Goal: Transaction & Acquisition: Purchase product/service

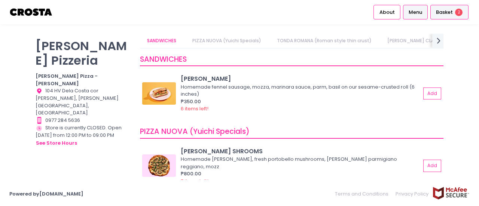
click at [446, 15] on span "Basket" at bounding box center [444, 12] width 17 height 7
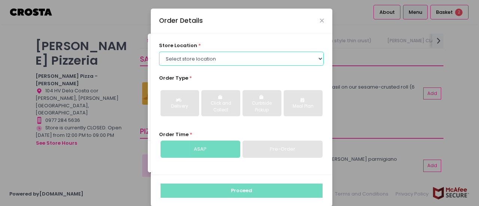
click at [285, 62] on select "Select store location [PERSON_NAME] Pizza - [PERSON_NAME] Pizza - [GEOGRAPHIC_D…" at bounding box center [241, 59] width 165 height 14
select select "5fabb2e53664a8677beaeb89"
click at [159, 52] on select "Select store location [PERSON_NAME] Pizza - [PERSON_NAME] Pizza - [GEOGRAPHIC_D…" at bounding box center [241, 59] width 165 height 14
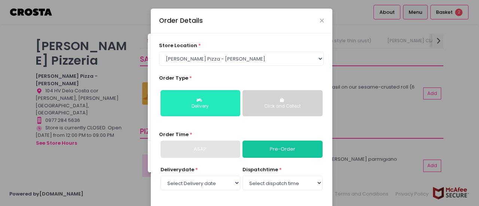
click at [200, 109] on div "Delivery" at bounding box center [200, 106] width 69 height 7
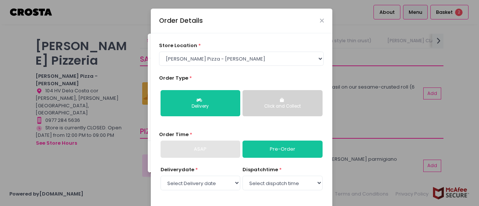
click at [289, 107] on div "Click and Collect" at bounding box center [282, 106] width 69 height 7
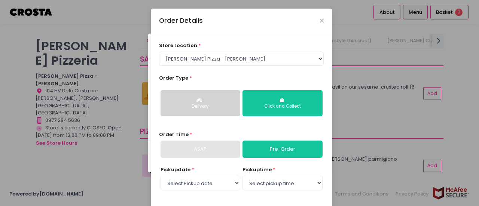
click at [215, 107] on div "Delivery" at bounding box center [200, 106] width 69 height 7
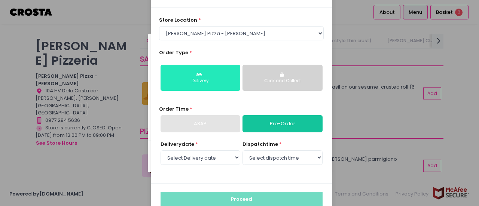
scroll to position [37, 0]
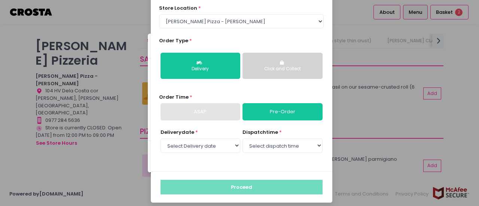
click at [216, 115] on div "ASAP" at bounding box center [200, 111] width 80 height 17
click at [304, 111] on link "Pre-Order" at bounding box center [282, 111] width 80 height 17
click at [230, 146] on select "Select Delivery date [DATE] [DATE] [DATE] [DATE] [DATE] [DATE]" at bounding box center [200, 145] width 80 height 14
select select "[DATE]"
click at [160, 138] on select "Select Delivery date [DATE] [DATE] [DATE] [DATE] [DATE] [DATE]" at bounding box center [200, 145] width 80 height 14
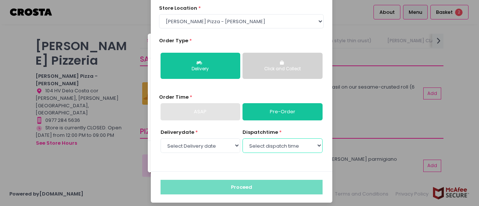
click at [282, 145] on select "Select dispatch time 12:00 PM - 12:30 PM 12:30 PM - 01:00 PM 01:00 PM - 01:30 P…" at bounding box center [282, 145] width 80 height 14
select select "12:00"
click at [242, 138] on select "Select dispatch time 12:00 PM - 12:30 PM 12:30 PM - 01:00 PM 01:00 PM - 01:30 P…" at bounding box center [282, 145] width 80 height 14
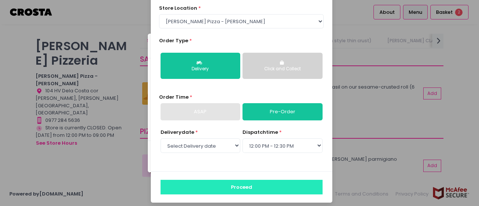
click at [239, 186] on button "Proceed" at bounding box center [241, 187] width 162 height 14
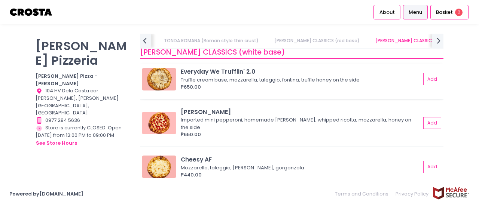
scroll to position [486, 0]
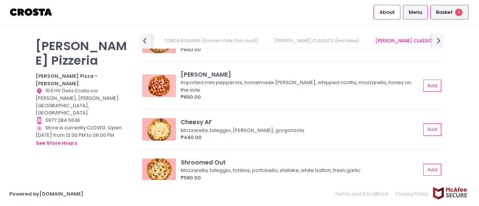
click at [455, 13] on div "Basket 2" at bounding box center [449, 12] width 38 height 15
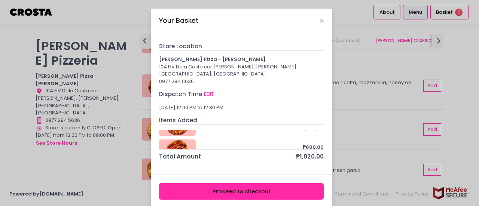
scroll to position [40, 0]
click at [291, 136] on icon "Remove Created with Sketch." at bounding box center [294, 139] width 6 height 6
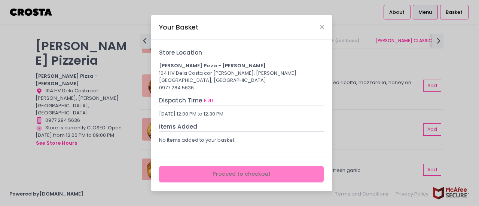
click at [0, 155] on div "Your Basket Store Location [PERSON_NAME] Pizza - [PERSON_NAME] 104 HV Dela Cost…" at bounding box center [239, 103] width 479 height 206
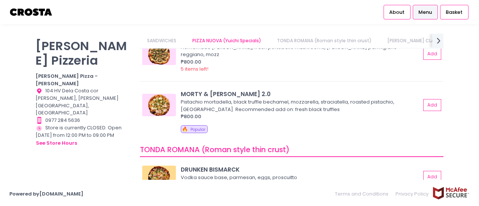
scroll to position [75, 0]
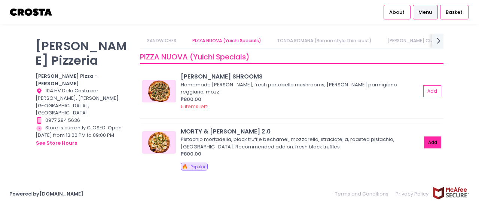
click at [425, 136] on button "Add" at bounding box center [432, 142] width 17 height 12
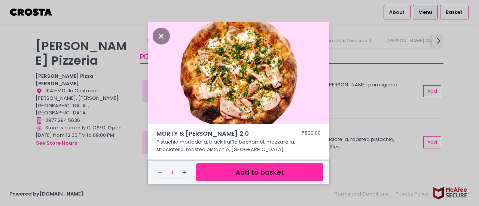
click at [282, 173] on button "Add to basket" at bounding box center [259, 172] width 127 height 18
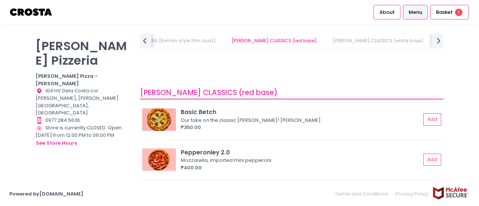
scroll to position [0, 0]
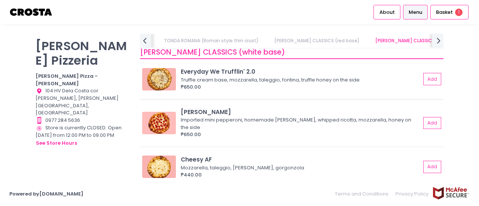
click at [246, 80] on div "Truffle cream base, mozzarella, taleggio, fontina, truffle honey on the side" at bounding box center [299, 79] width 237 height 7
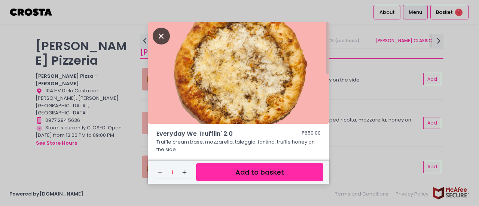
click at [163, 40] on icon "Close" at bounding box center [161, 36] width 17 height 17
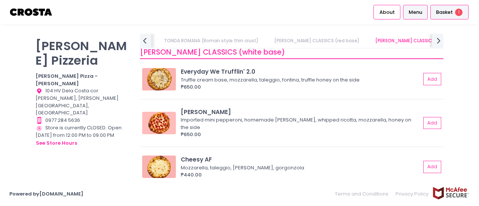
click at [443, 16] on span "Basket" at bounding box center [444, 12] width 17 height 7
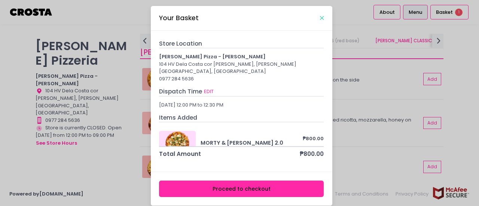
click at [320, 18] on icon "Close" at bounding box center [322, 18] width 4 height 6
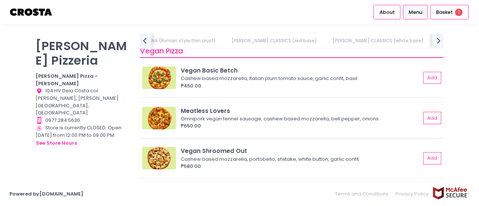
scroll to position [673, 0]
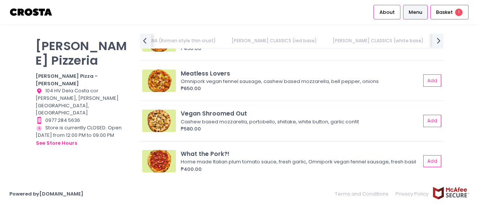
click at [159, 111] on img at bounding box center [159, 121] width 34 height 22
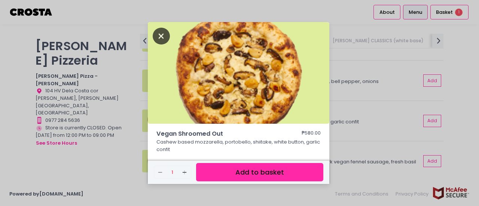
click at [162, 38] on icon "Close" at bounding box center [161, 36] width 17 height 17
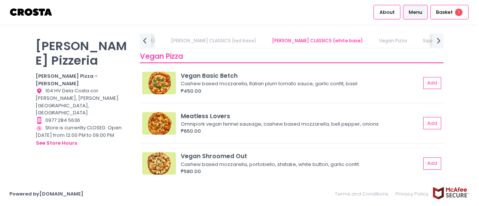
scroll to position [598, 0]
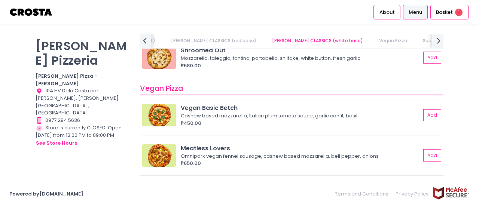
click at [210, 112] on div "Cashew based mozzarella, Italian plum tomato sauce, garlic confit, basil" at bounding box center [299, 115] width 237 height 7
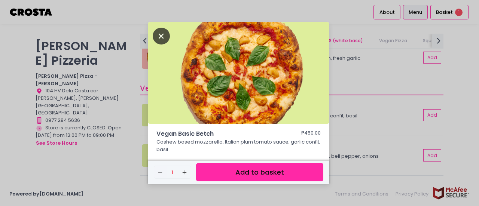
click at [161, 36] on icon "Close" at bounding box center [161, 36] width 17 height 17
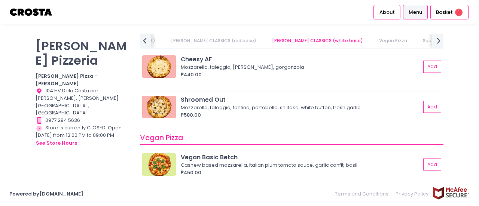
scroll to position [561, 0]
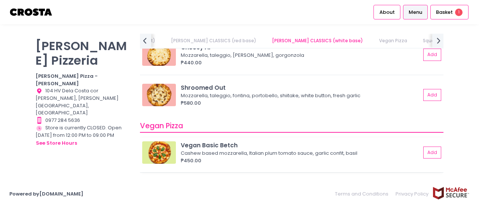
click at [162, 145] on img at bounding box center [159, 152] width 34 height 22
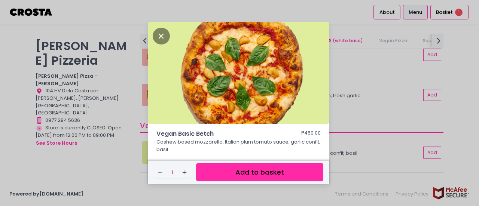
click at [244, 169] on button "Add to basket" at bounding box center [259, 172] width 127 height 18
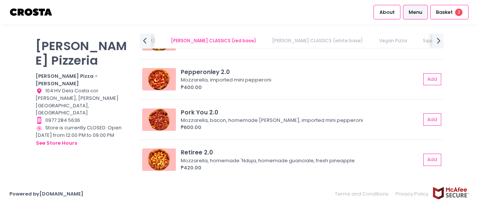
scroll to position [299, 0]
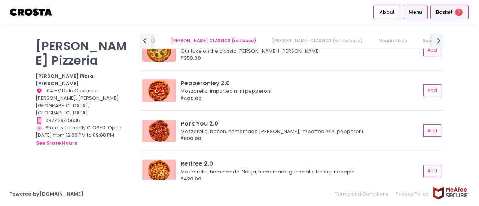
click at [459, 15] on span "2" at bounding box center [458, 12] width 7 height 7
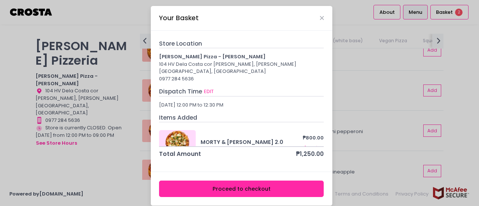
scroll to position [0, 0]
click at [320, 18] on icon "Close" at bounding box center [322, 18] width 4 height 6
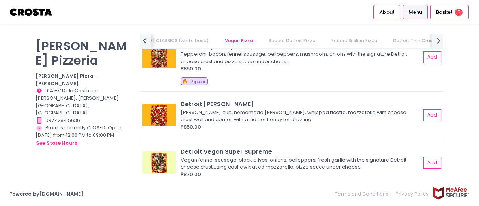
scroll to position [888, 0]
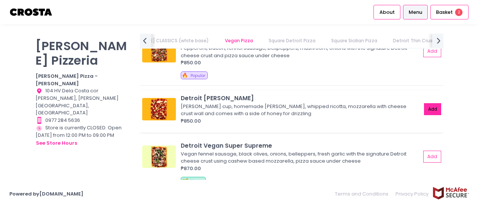
click at [429, 111] on button "Add" at bounding box center [432, 109] width 17 height 12
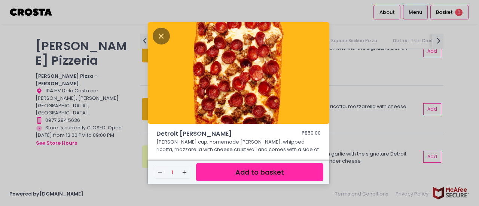
click at [300, 172] on button "Add to basket" at bounding box center [259, 172] width 127 height 18
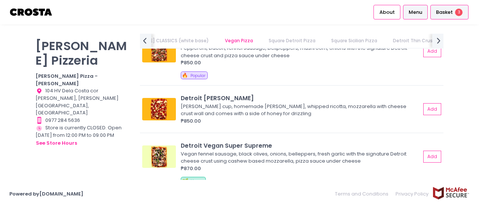
click at [448, 11] on span "Basket" at bounding box center [444, 12] width 17 height 7
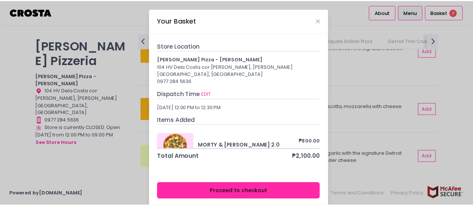
scroll to position [68, 0]
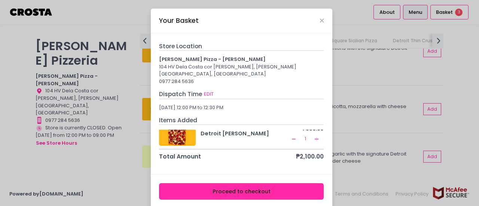
click at [285, 186] on button "Proceed to checkout" at bounding box center [241, 191] width 165 height 17
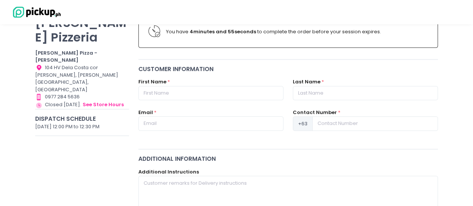
scroll to position [75, 0]
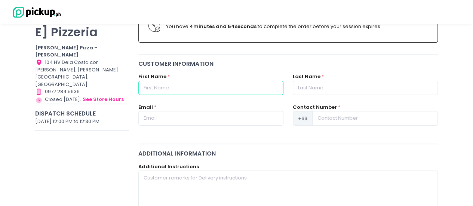
click at [187, 81] on input "text" at bounding box center [210, 88] width 145 height 14
type input "[PERSON_NAME]"
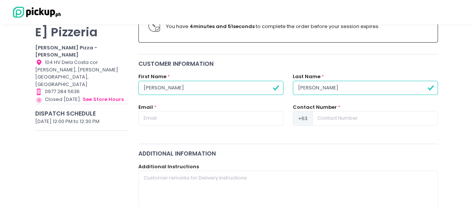
type input "[PERSON_NAME]"
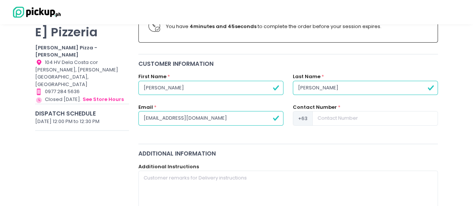
type input "[EMAIL_ADDRESS][DOMAIN_NAME]"
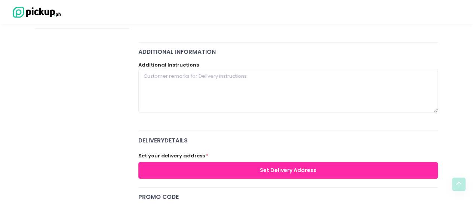
scroll to position [150, 0]
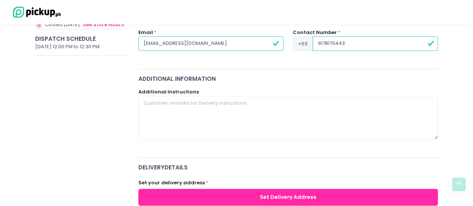
type input "9178170443"
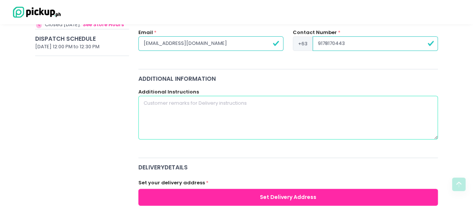
click at [206, 109] on textarea at bounding box center [288, 117] width 300 height 43
type textarea "N"
type textarea "E"
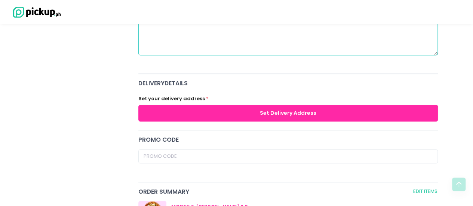
scroll to position [224, 0]
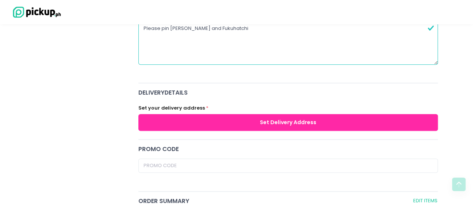
type textarea "Please pin [PERSON_NAME] and Fukuhatchi"
click at [221, 119] on button "Set Delivery Address" at bounding box center [288, 122] width 300 height 17
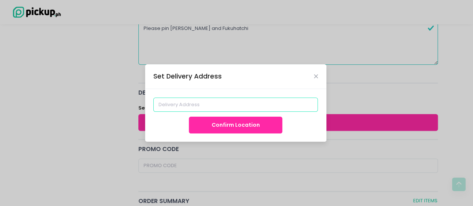
click at [234, 107] on input at bounding box center [235, 105] width 165 height 14
paste input "Office Address: G/F, The Shops at [GEOGRAPHIC_DATA], [GEOGRAPHIC_DATA]. cor. 36…"
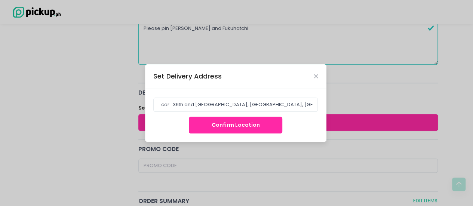
scroll to position [0, 0]
click at [252, 123] on button "Confirm Location" at bounding box center [235, 125] width 93 height 17
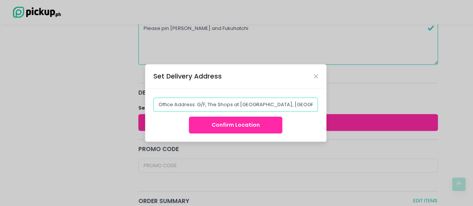
click at [195, 106] on input "Office Address: G/F, The Shops at [GEOGRAPHIC_DATA], [GEOGRAPHIC_DATA]. cor. 36…" at bounding box center [235, 105] width 165 height 14
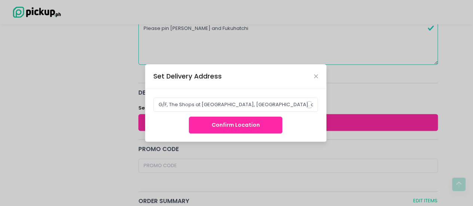
click at [225, 123] on button "Confirm Location" at bounding box center [235, 125] width 93 height 17
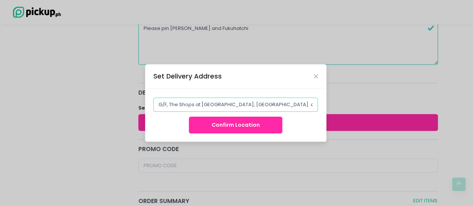
click at [305, 105] on input "G/F, The Shops at [GEOGRAPHIC_DATA], [GEOGRAPHIC_DATA]. cor. 36th and [GEOGRAPH…" at bounding box center [235, 105] width 165 height 14
drag, startPoint x: 161, startPoint y: 106, endPoint x: 73, endPoint y: 74, distance: 93.2
click at [68, 69] on div "Set Delivery Address G/F, The Shops at [GEOGRAPHIC_DATA], [GEOGRAPHIC_DATA]. co…" at bounding box center [236, 103] width 473 height 206
click at [169, 106] on input "G/F, The Shops at [GEOGRAPHIC_DATA], [GEOGRAPHIC_DATA]. cor. 36th and [GEOGRAPH…" at bounding box center [235, 105] width 165 height 14
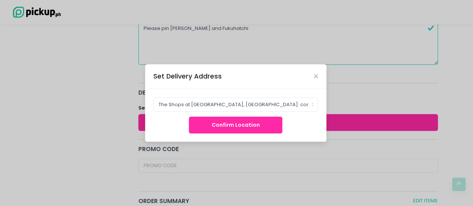
click at [209, 122] on button "Confirm Location" at bounding box center [235, 125] width 93 height 17
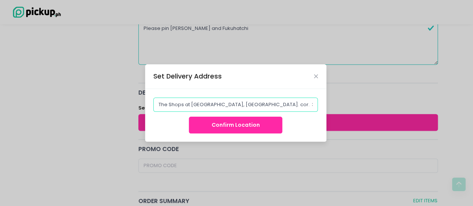
scroll to position [0, 140]
drag, startPoint x: 156, startPoint y: 103, endPoint x: 478, endPoint y: 135, distance: 324.2
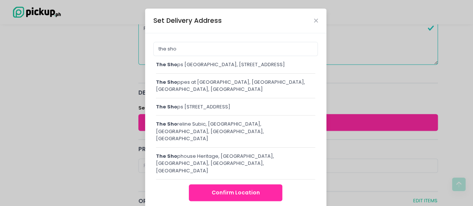
click at [275, 68] on div "the sho ps [GEOGRAPHIC_DATA], [STREET_ADDRESS]" at bounding box center [236, 64] width 160 height 7
type input "The Shops [GEOGRAPHIC_DATA], [STREET_ADDRESS]"
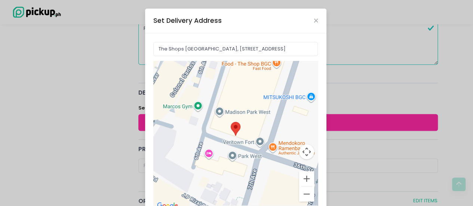
scroll to position [81, 0]
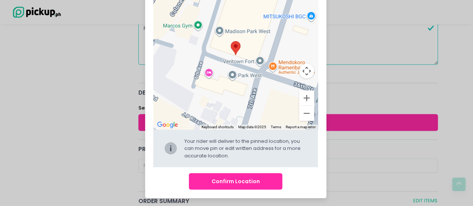
click at [257, 185] on button "Confirm Location" at bounding box center [235, 181] width 93 height 17
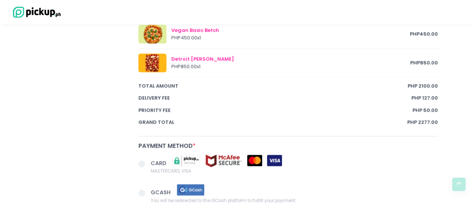
scroll to position [551, 0]
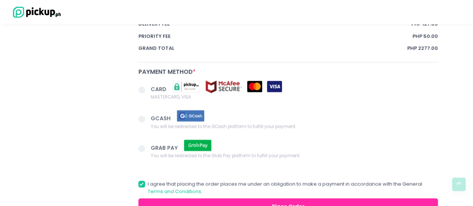
click at [143, 116] on span at bounding box center [141, 119] width 7 height 7
click at [148, 116] on input "GCASH You will be redirected to the GCash platform to fulfill your payment." at bounding box center [150, 117] width 5 height 5
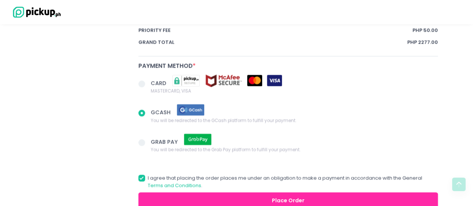
scroll to position [596, 0]
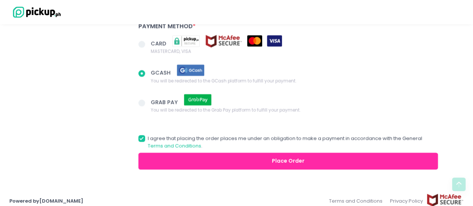
click at [312, 158] on button "Place Order" at bounding box center [288, 161] width 300 height 17
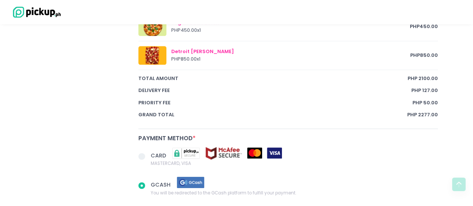
radio input "true"
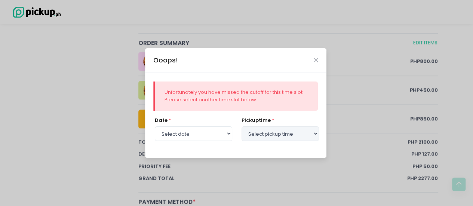
scroll to position [372, 0]
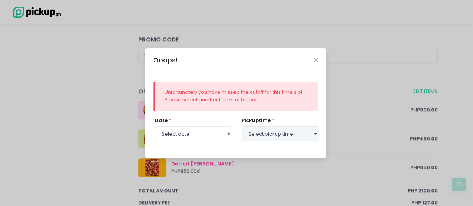
select select "[DATE]"
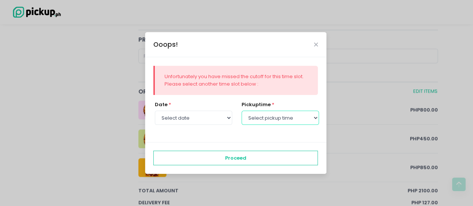
click at [315, 124] on select "Select pickup time 12:30 PM - 01:00 PM 01:00 PM - 01:30 PM 01:30 PM - 02:00 PM …" at bounding box center [280, 118] width 77 height 14
select select "12:30"
click at [242, 111] on select "Select pickup time 12:30 PM - 01:00 PM 01:00 PM - 01:30 PM 01:30 PM - 02:00 PM …" at bounding box center [280, 118] width 77 height 14
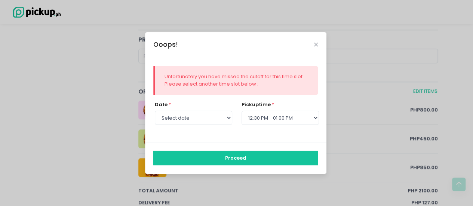
click at [213, 155] on button "Proceed" at bounding box center [235, 158] width 165 height 14
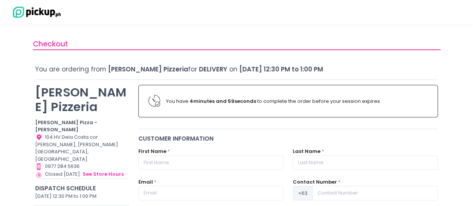
scroll to position [75, 0]
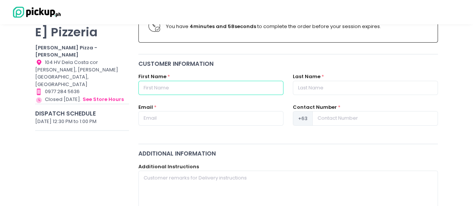
click at [173, 81] on input "text" at bounding box center [210, 88] width 145 height 14
type input "[PERSON_NAME]"
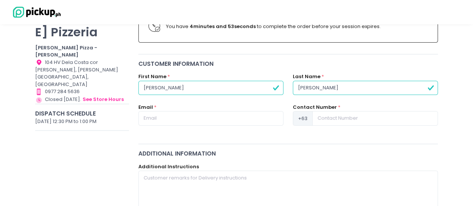
type input "[PERSON_NAME]"
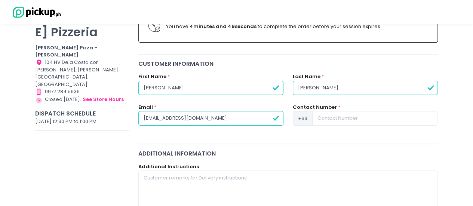
type input "[EMAIL_ADDRESS][DOMAIN_NAME]"
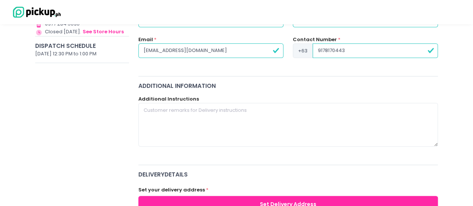
scroll to position [150, 0]
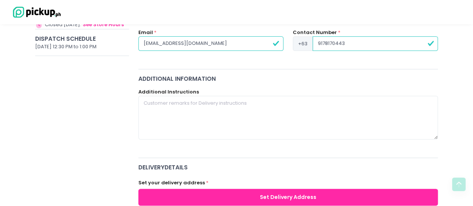
type input "9178170443"
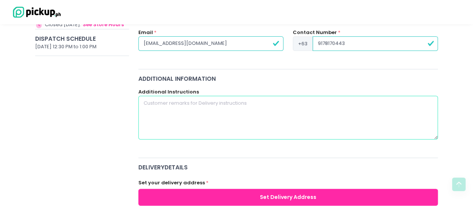
click at [181, 108] on textarea at bounding box center [288, 117] width 300 height 43
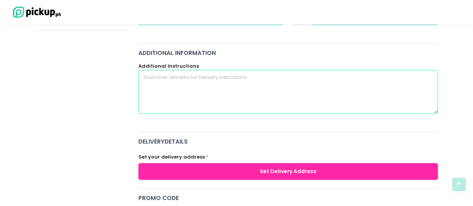
scroll to position [187, 0]
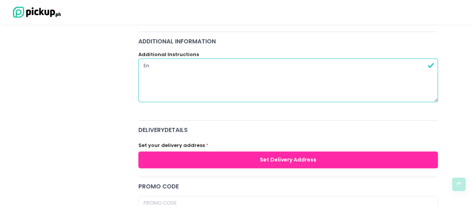
type textarea "E"
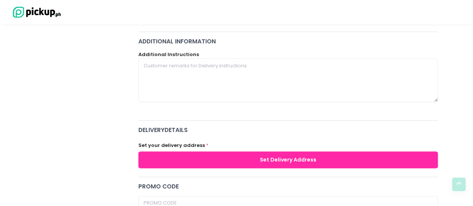
click at [303, 157] on button "Set Delivery Address" at bounding box center [288, 159] width 300 height 17
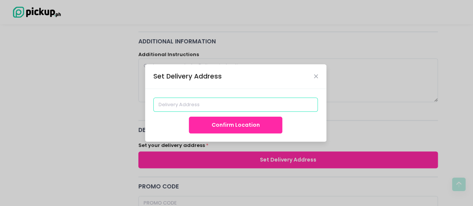
click at [239, 108] on input at bounding box center [235, 105] width 165 height 14
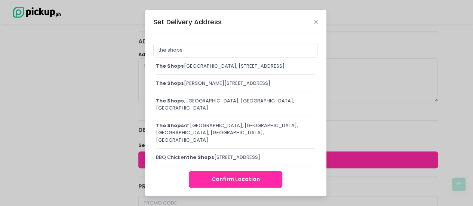
click at [250, 70] on div "the shops [GEOGRAPHIC_DATA], [STREET_ADDRESS]" at bounding box center [236, 65] width 160 height 7
type input "The Shops [GEOGRAPHIC_DATA], [STREET_ADDRESS]"
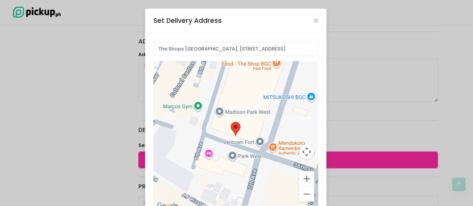
scroll to position [81, 0]
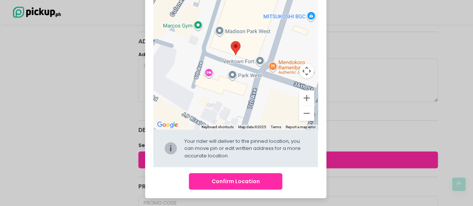
click at [270, 182] on button "Confirm Location" at bounding box center [235, 181] width 93 height 17
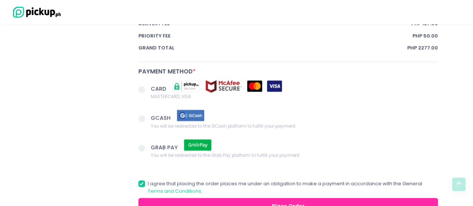
scroll to position [588, 0]
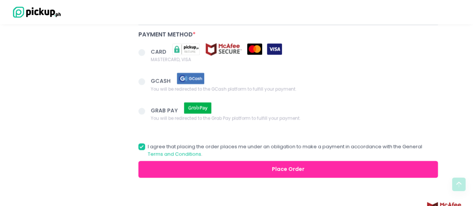
click at [139, 78] on span at bounding box center [141, 81] width 7 height 7
click at [148, 78] on input "GCASH You will be redirected to the GCash platform to fulfill your payment." at bounding box center [150, 80] width 5 height 5
click at [329, 170] on button "Place Order" at bounding box center [288, 169] width 300 height 17
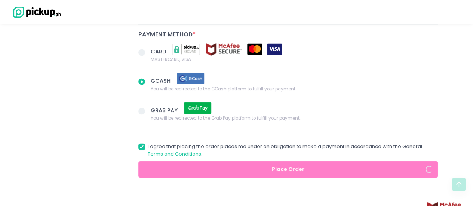
radio input "true"
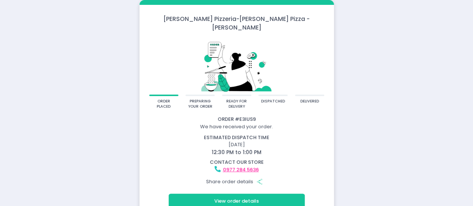
scroll to position [0, 0]
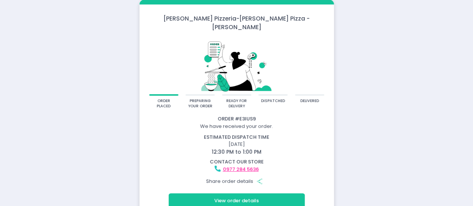
click at [238, 193] on button "View order details" at bounding box center [237, 200] width 136 height 14
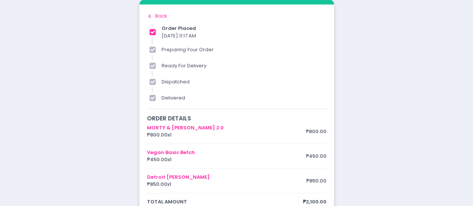
scroll to position [38, 0]
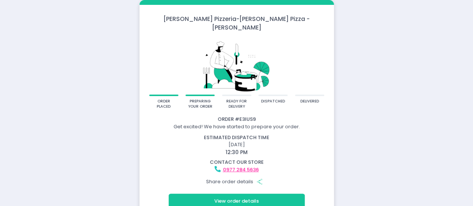
click at [240, 194] on button "View order details" at bounding box center [237, 201] width 136 height 14
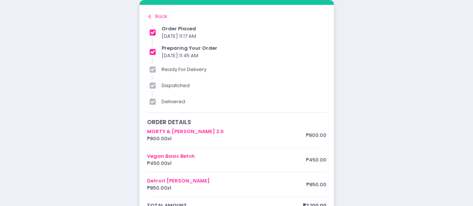
click at [148, 17] on icon at bounding box center [149, 17] width 3 height 4
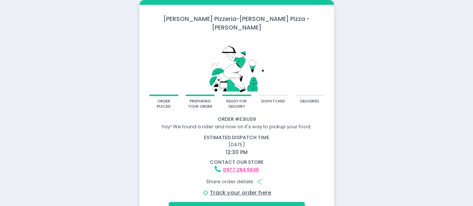
scroll to position [9, 0]
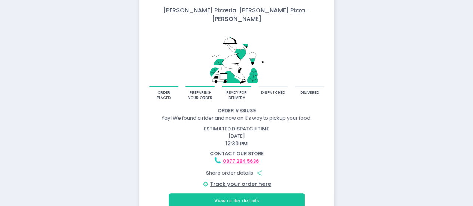
drag, startPoint x: 257, startPoint y: 78, endPoint x: 271, endPoint y: 77, distance: 13.9
click at [271, 86] on div "order placed preparing your order ready for delivery dispatched delivered" at bounding box center [236, 94] width 194 height 17
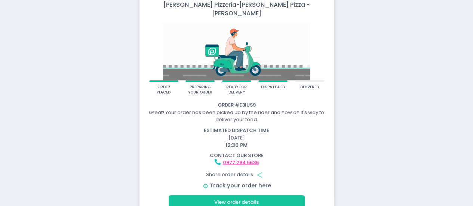
scroll to position [16, 0]
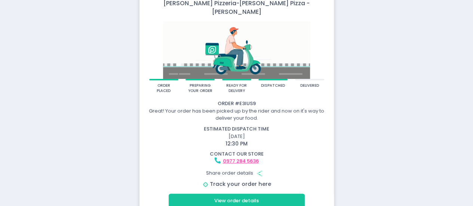
click at [243, 180] on link "Track your order here" at bounding box center [240, 183] width 61 height 7
